Goal: Navigation & Orientation: Go to known website

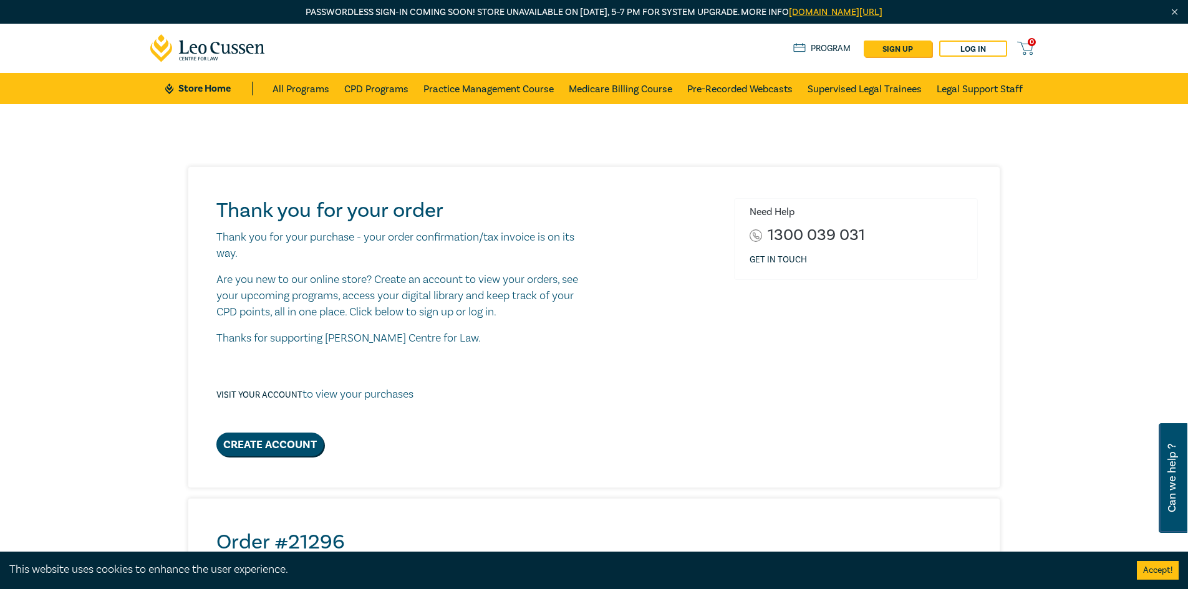
click at [1057, 356] on div "Thank you for your order Thank you for your purchase - your order confirmation/…" at bounding box center [594, 563] width 1188 height 918
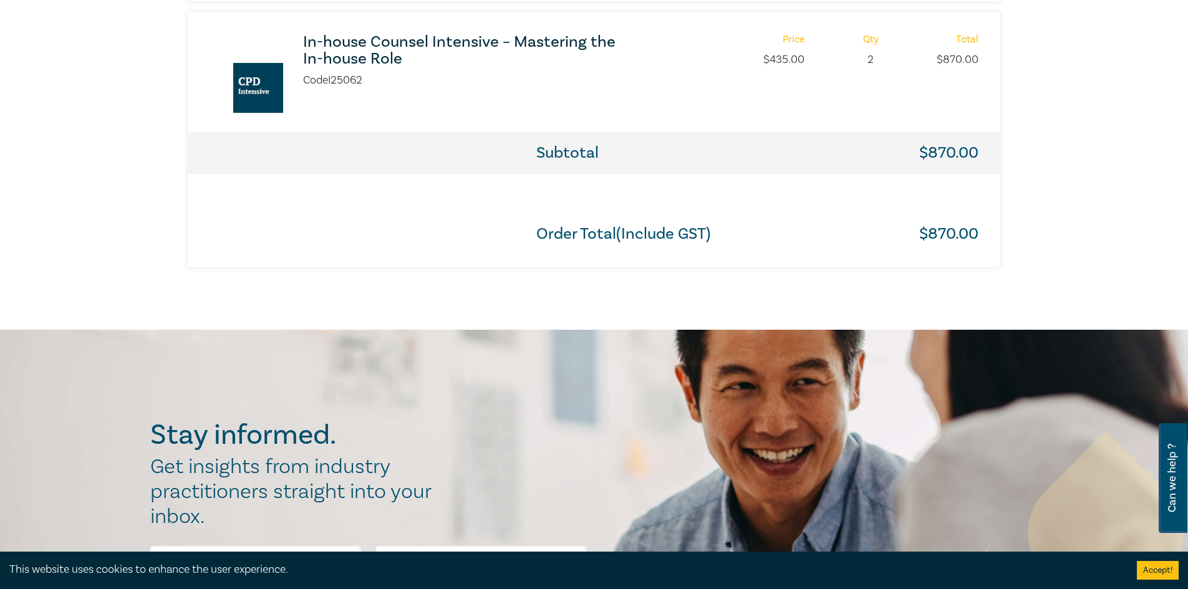
scroll to position [499, 0]
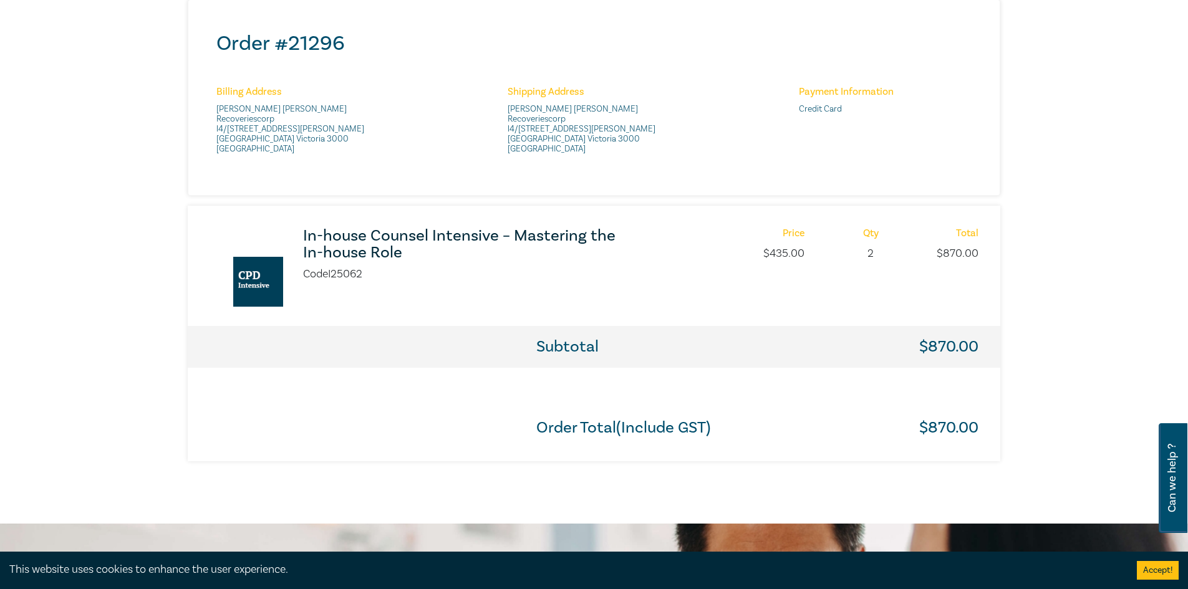
click at [1101, 307] on div "Thank you for your order Thank you for your purchase - your order confirmation/…" at bounding box center [594, 64] width 1188 height 918
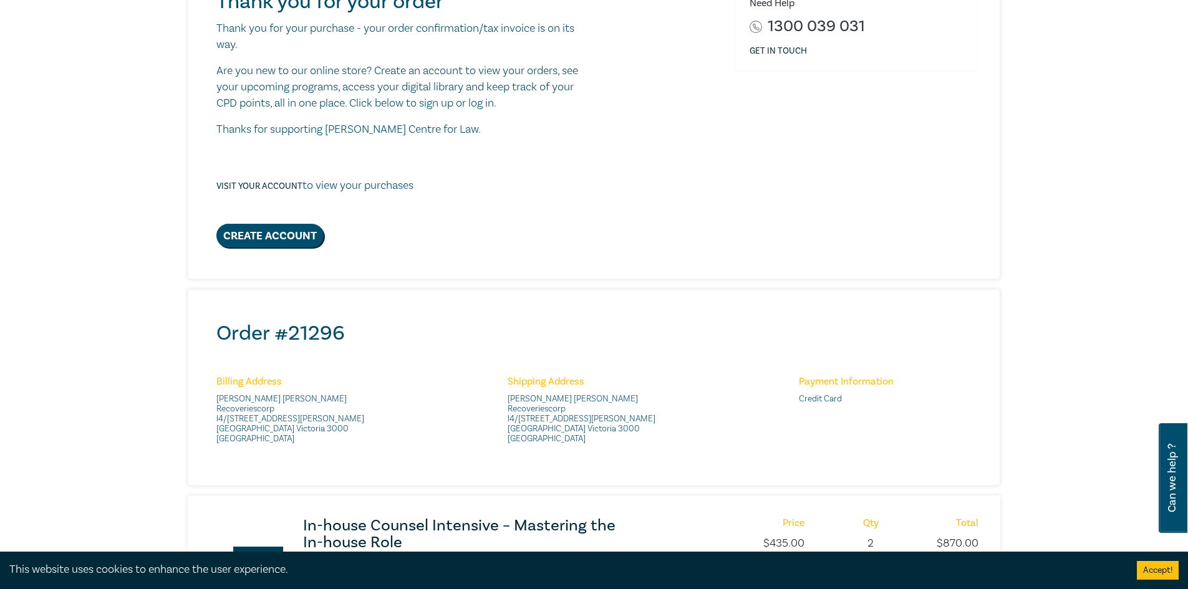
scroll to position [0, 0]
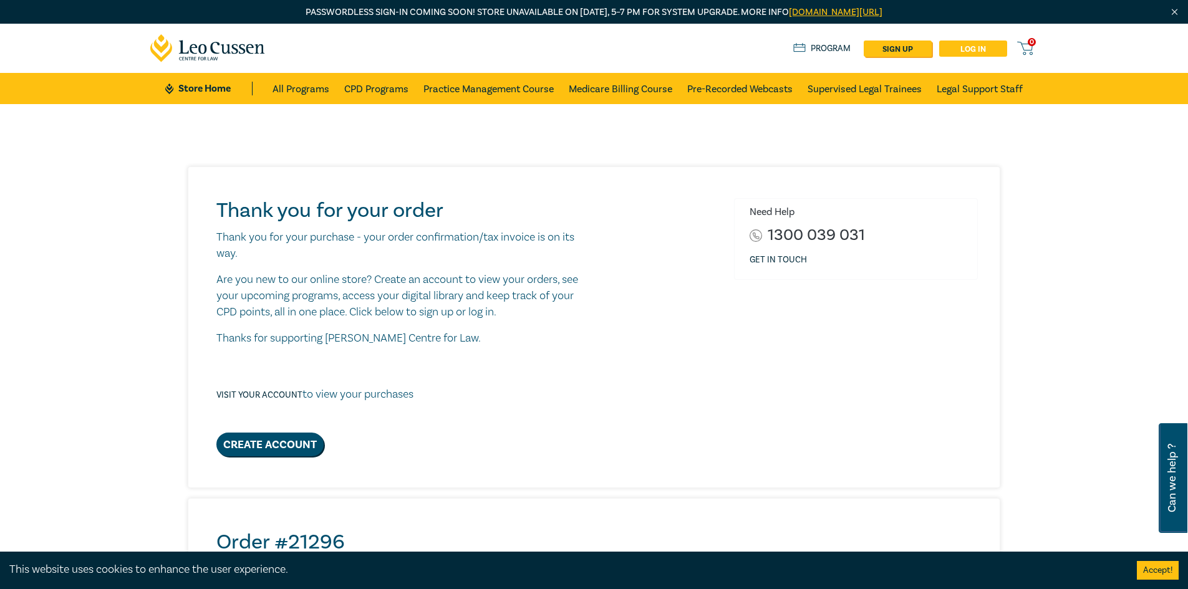
click at [994, 50] on link "Log in" at bounding box center [973, 49] width 68 height 16
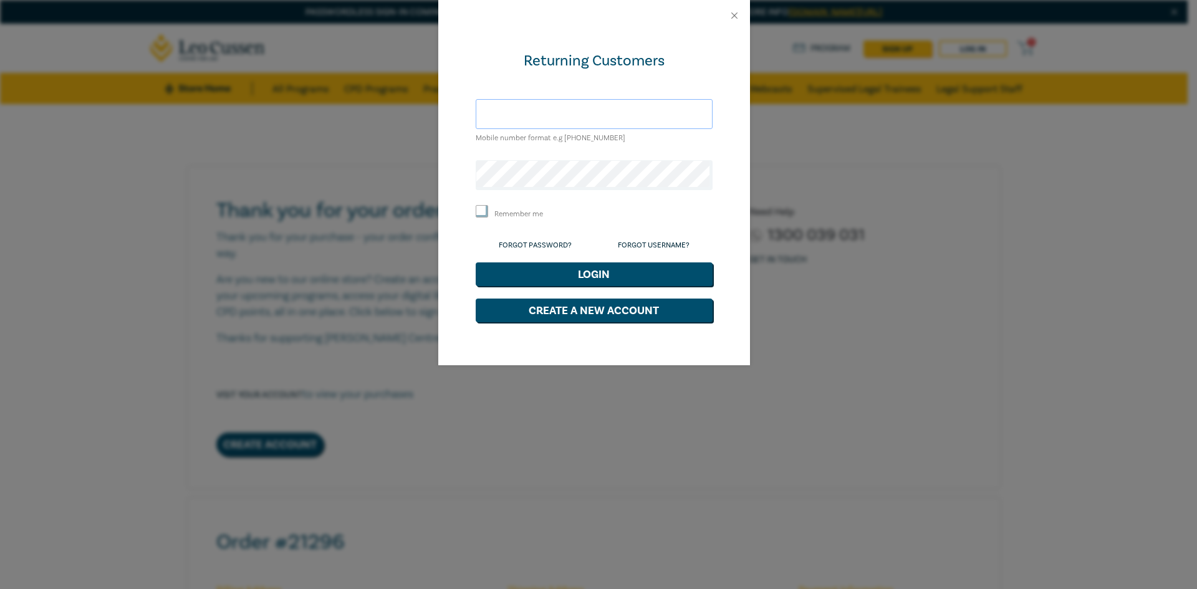
click at [536, 115] on input "text" at bounding box center [594, 114] width 237 height 30
type input "audrey_rebello"
click at [733, 12] on button "Close" at bounding box center [734, 15] width 11 height 11
